Goal: Information Seeking & Learning: Find specific fact

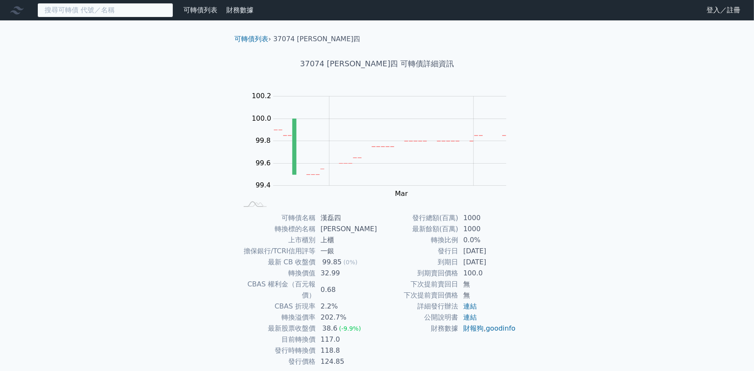
click at [110, 8] on input at bounding box center [105, 10] width 136 height 14
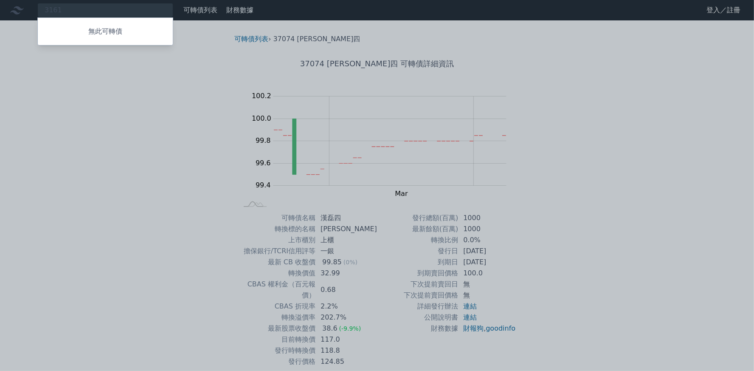
drag, startPoint x: 100, startPoint y: 10, endPoint x: 46, endPoint y: 9, distance: 53.5
click at [46, 9] on div at bounding box center [377, 185] width 754 height 371
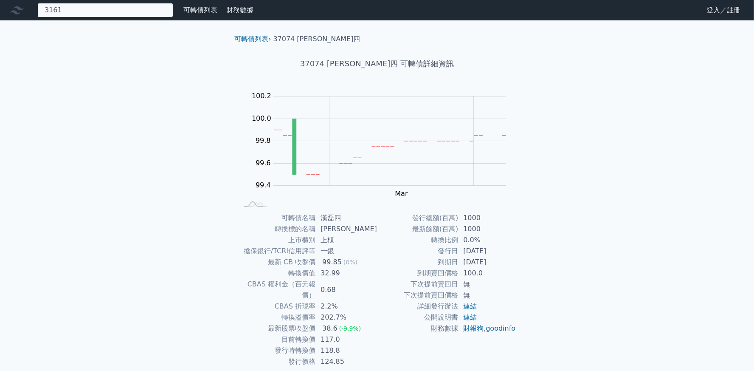
click at [74, 11] on div "3161 無此可轉債" at bounding box center [105, 10] width 136 height 14
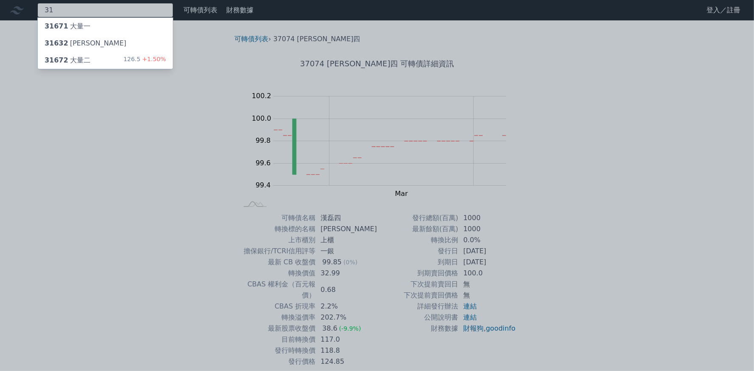
type input "3"
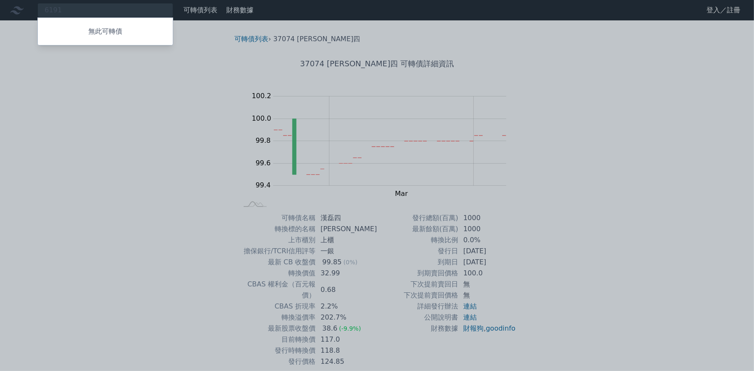
click at [149, 11] on div at bounding box center [377, 185] width 754 height 371
click at [141, 13] on div "6191 無此可轉債" at bounding box center [105, 10] width 136 height 14
type input "6"
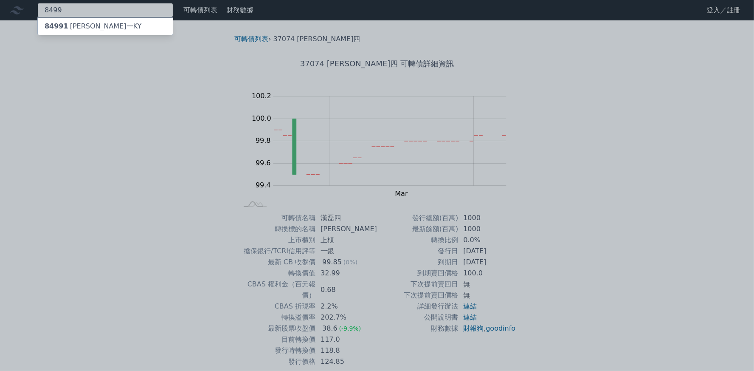
type input "8499"
click at [83, 25] on div "84991 [PERSON_NAME]一KY" at bounding box center [93, 26] width 97 height 10
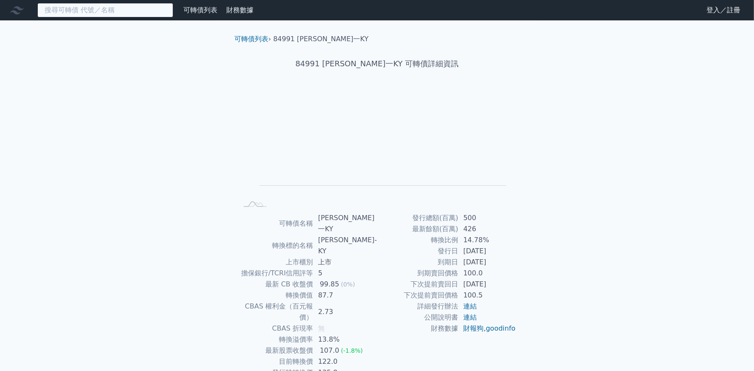
click at [109, 7] on input at bounding box center [105, 10] width 136 height 14
click at [108, 10] on input at bounding box center [105, 10] width 136 height 14
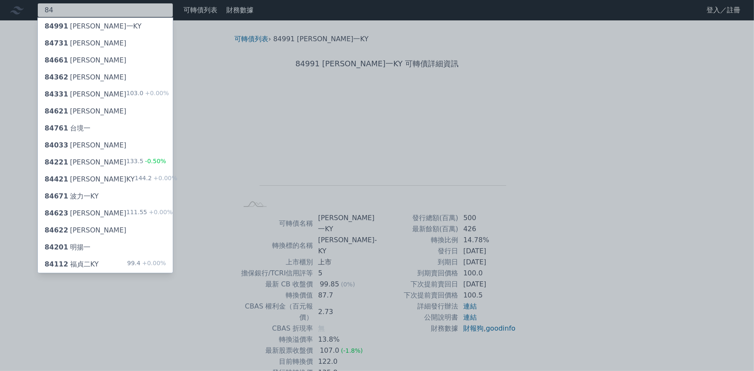
type input "84"
